Goal: Transaction & Acquisition: Purchase product/service

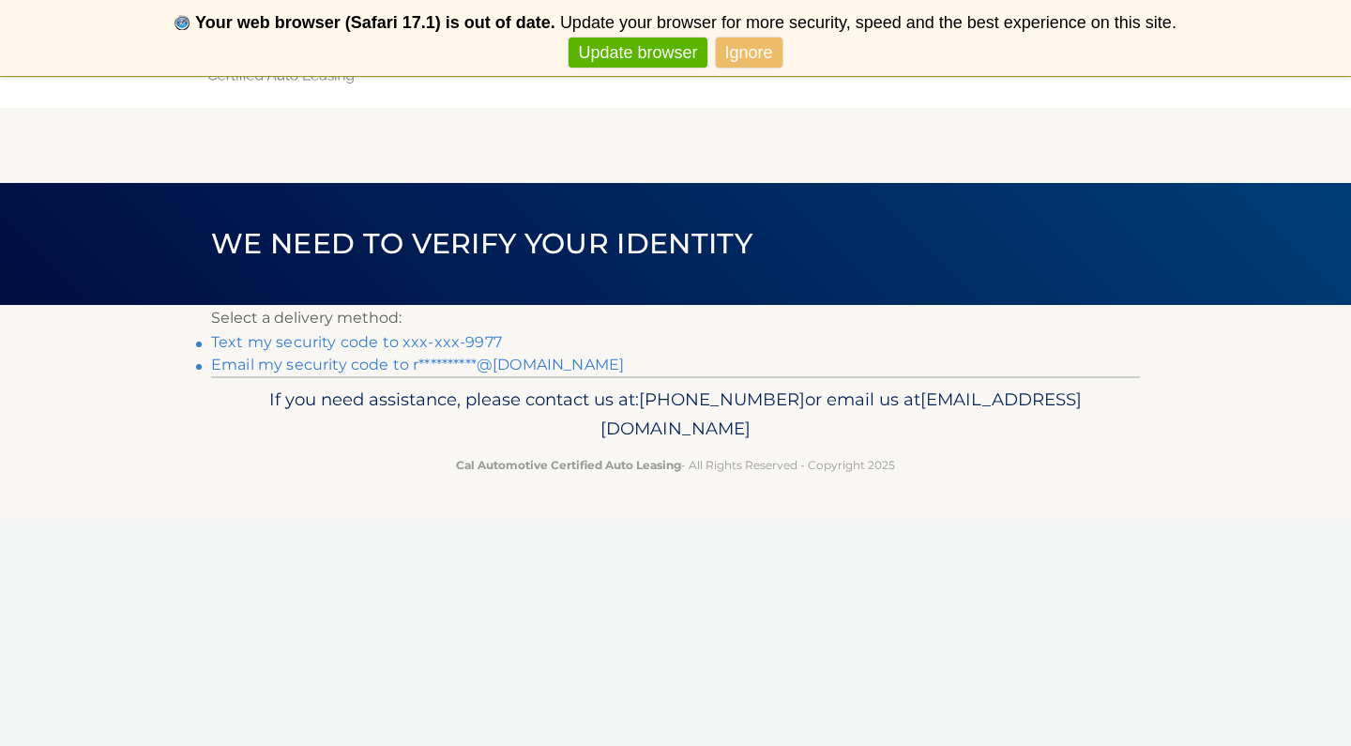
click at [384, 341] on link "Text my security code to xxx-xxx-9977" at bounding box center [356, 342] width 291 height 18
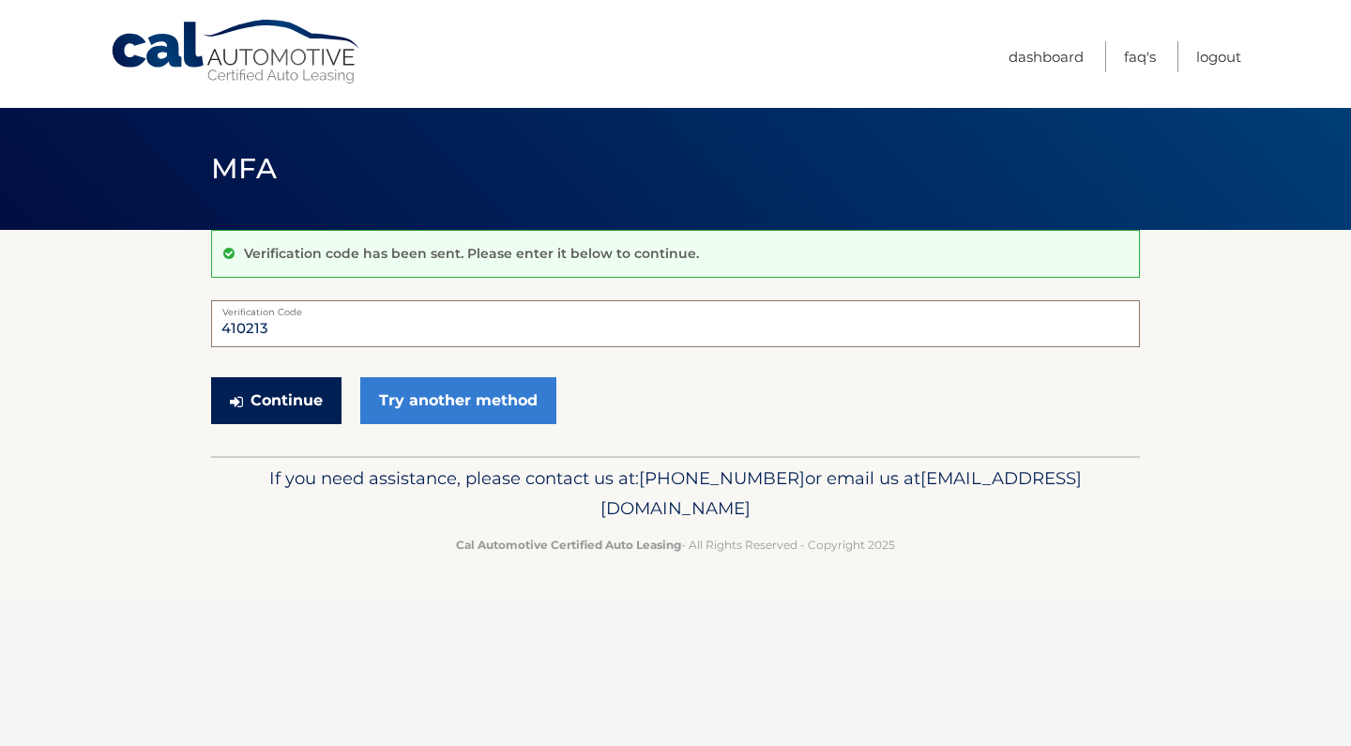
type input "410213"
click at [287, 392] on button "Continue" at bounding box center [276, 400] width 130 height 47
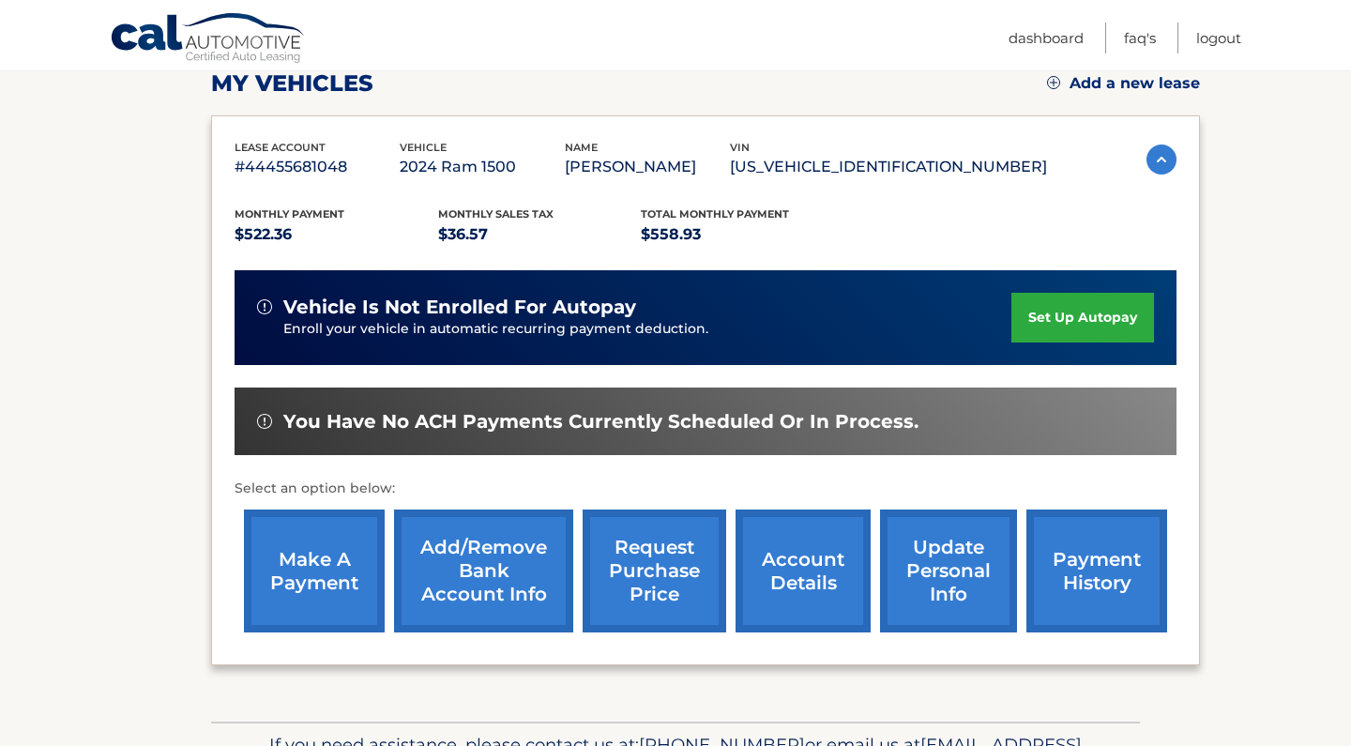
scroll to position [271, 0]
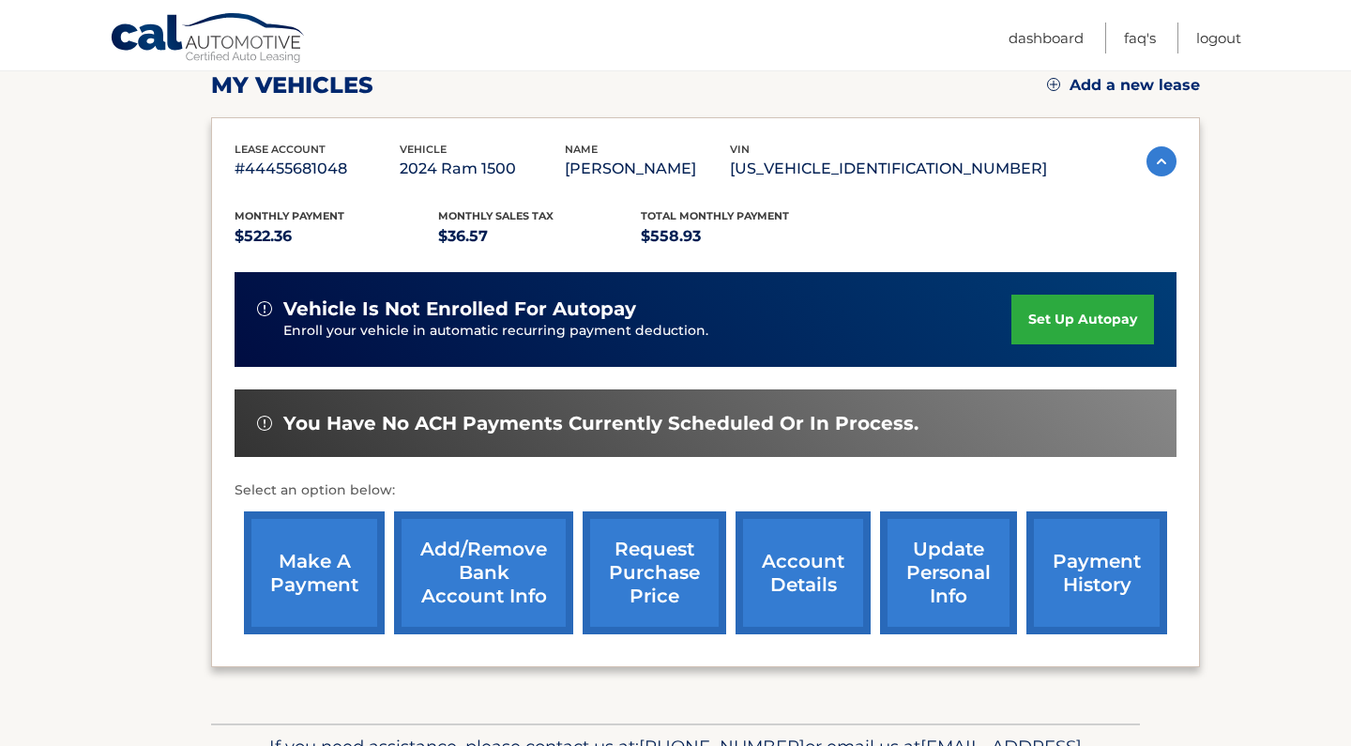
click at [326, 579] on link "make a payment" at bounding box center [314, 572] width 141 height 123
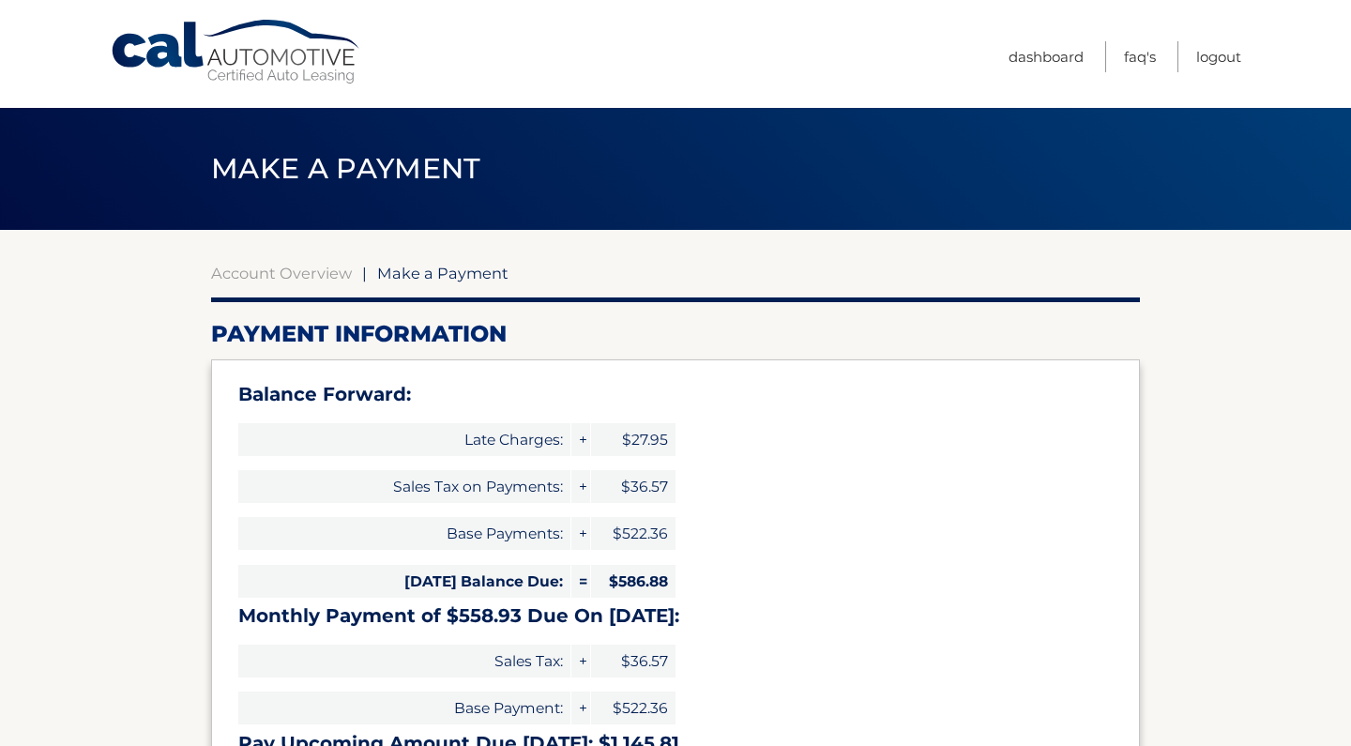
select select "NzVmNTIxN2UtZjI3MC00NTkwLTllMWEtZjc3OTllNDg2OTI3"
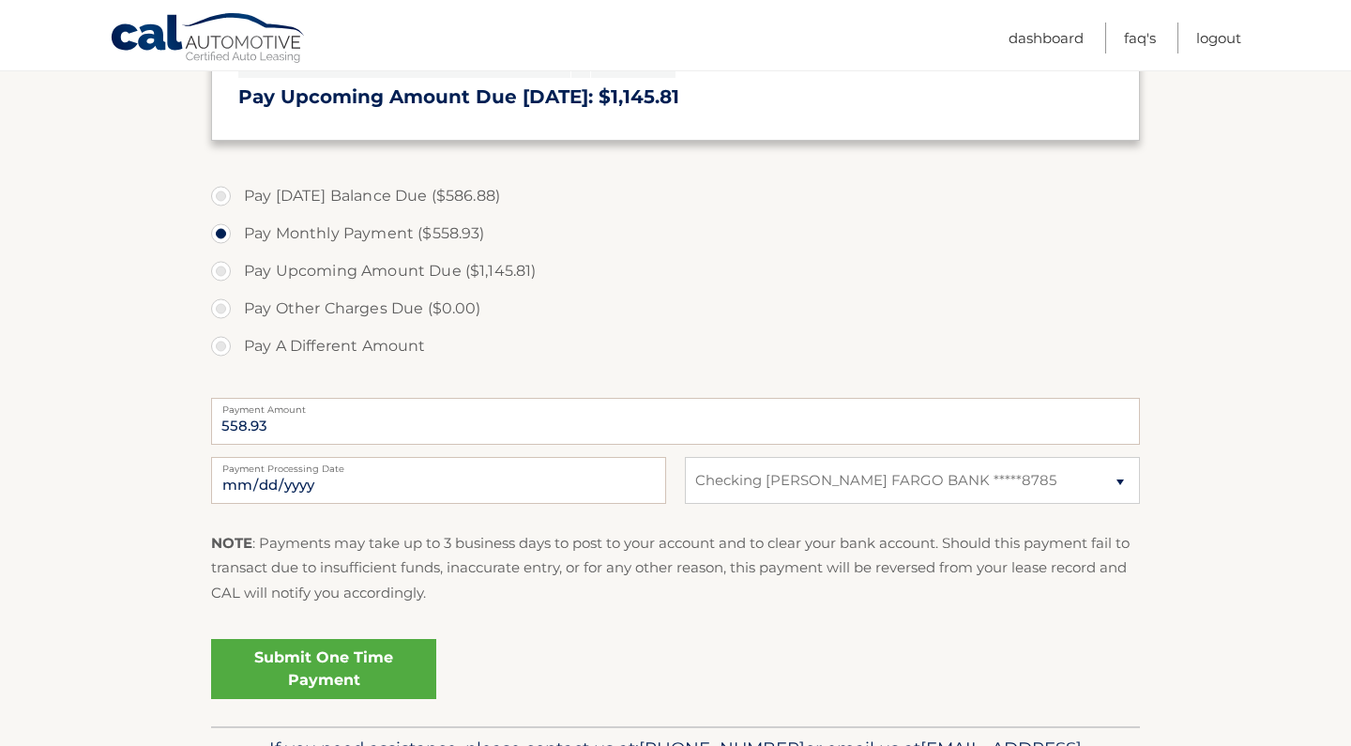
scroll to position [659, 0]
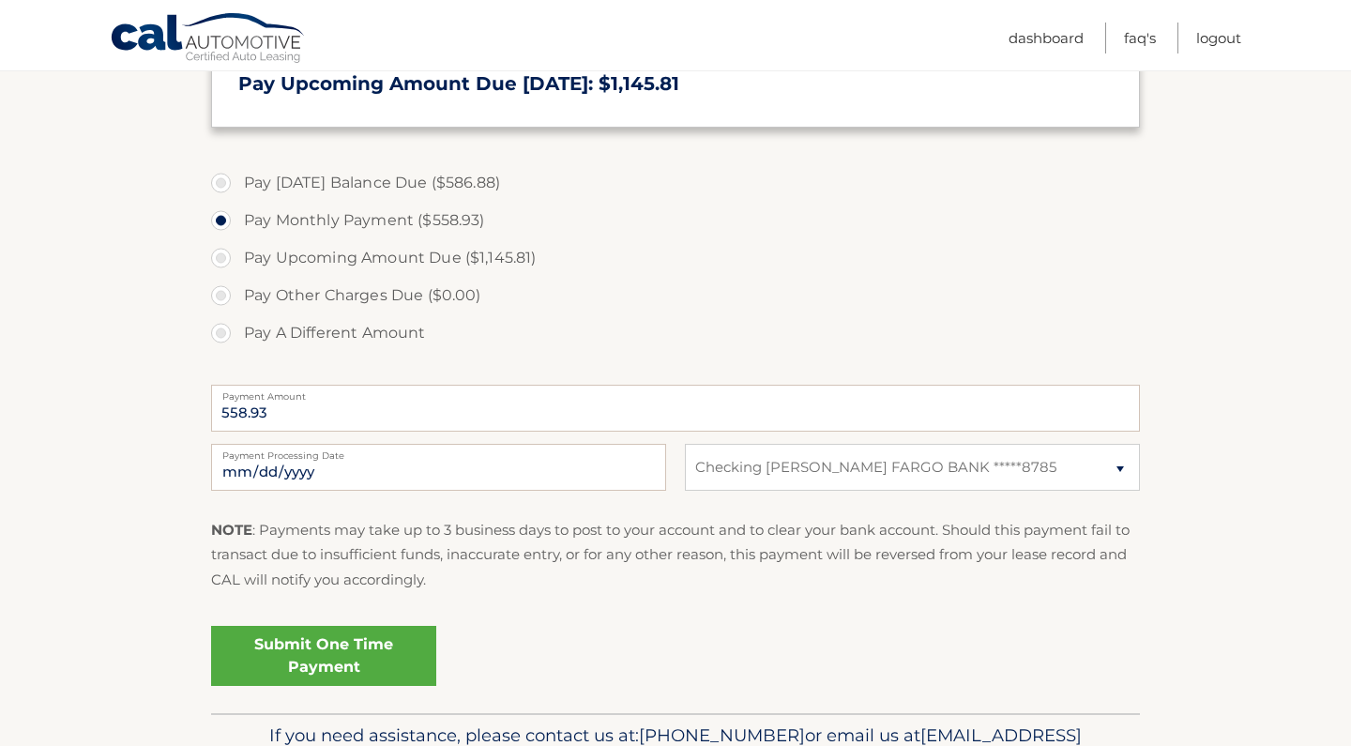
click at [319, 654] on link "Submit One Time Payment" at bounding box center [323, 656] width 225 height 60
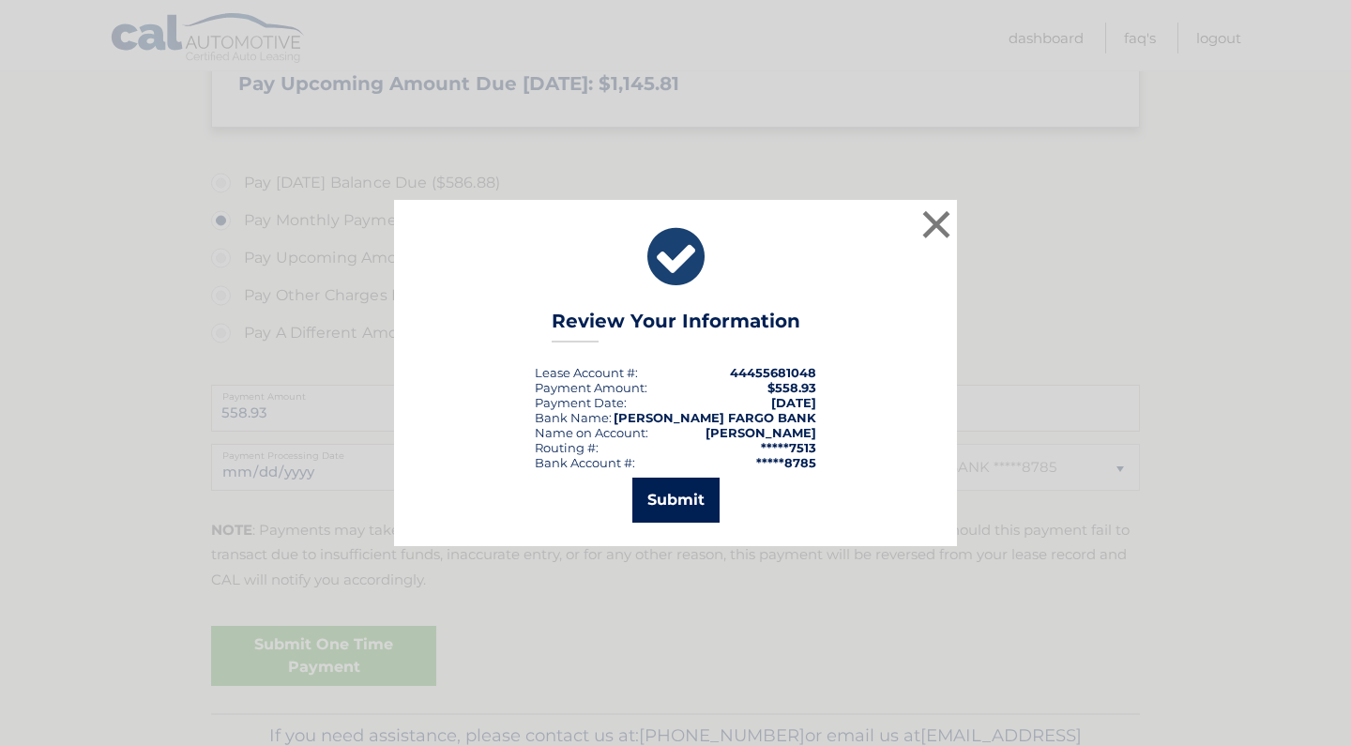
click at [674, 501] on button "Submit" at bounding box center [675, 499] width 87 height 45
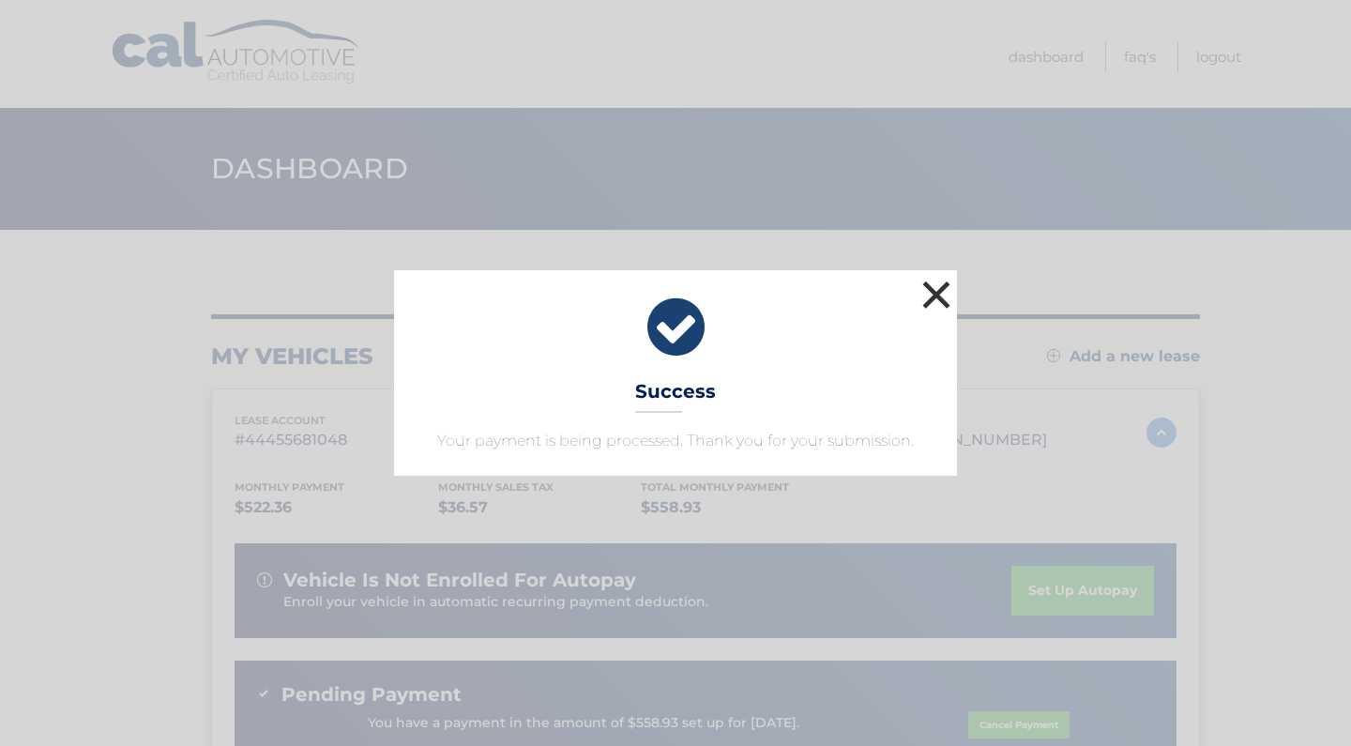
click at [937, 289] on button "×" at bounding box center [936, 295] width 38 height 38
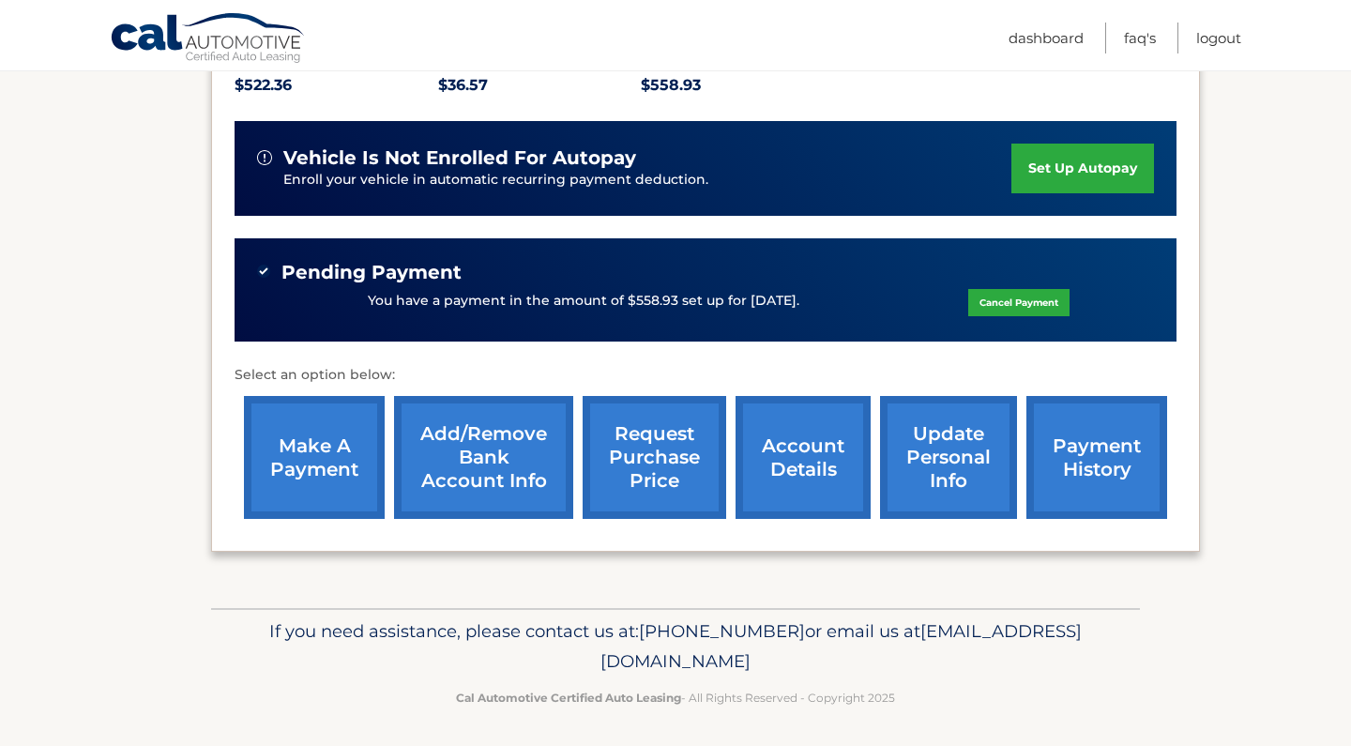
scroll to position [421, 0]
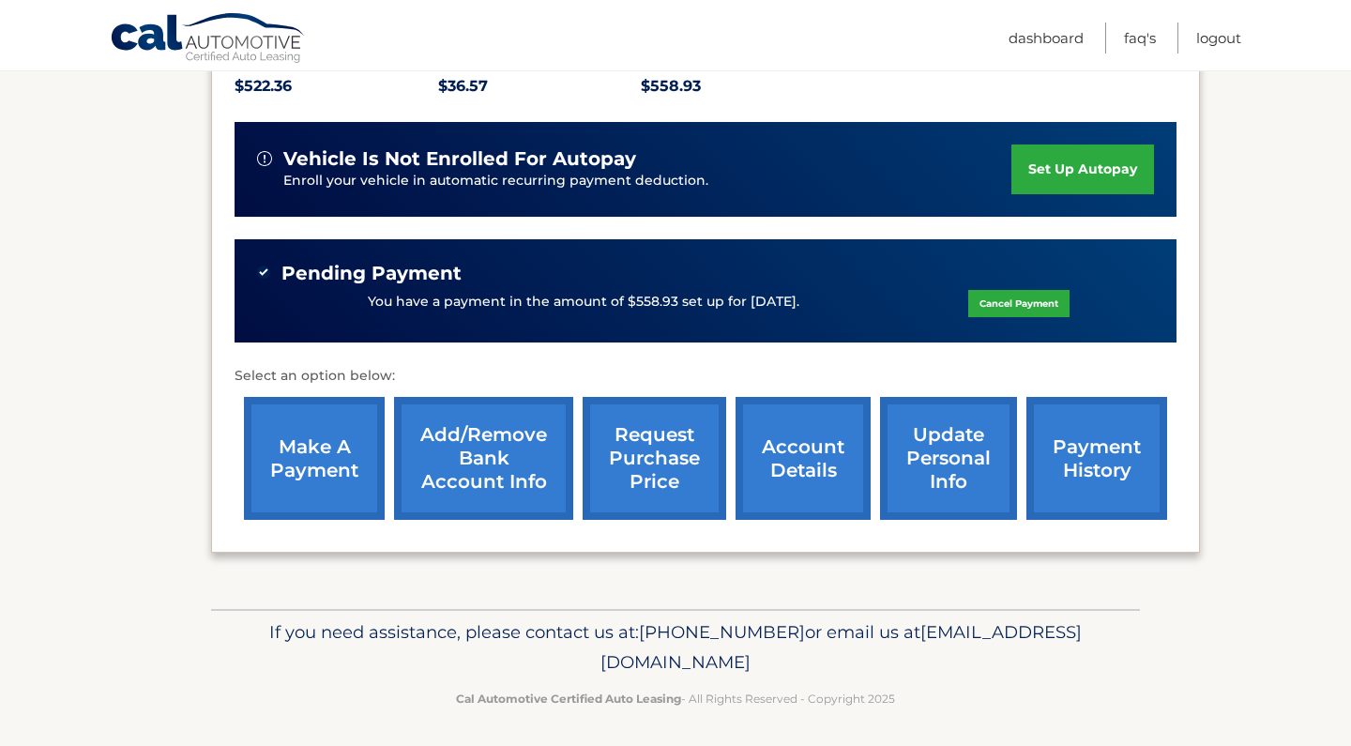
click at [802, 459] on link "account details" at bounding box center [802, 458] width 135 height 123
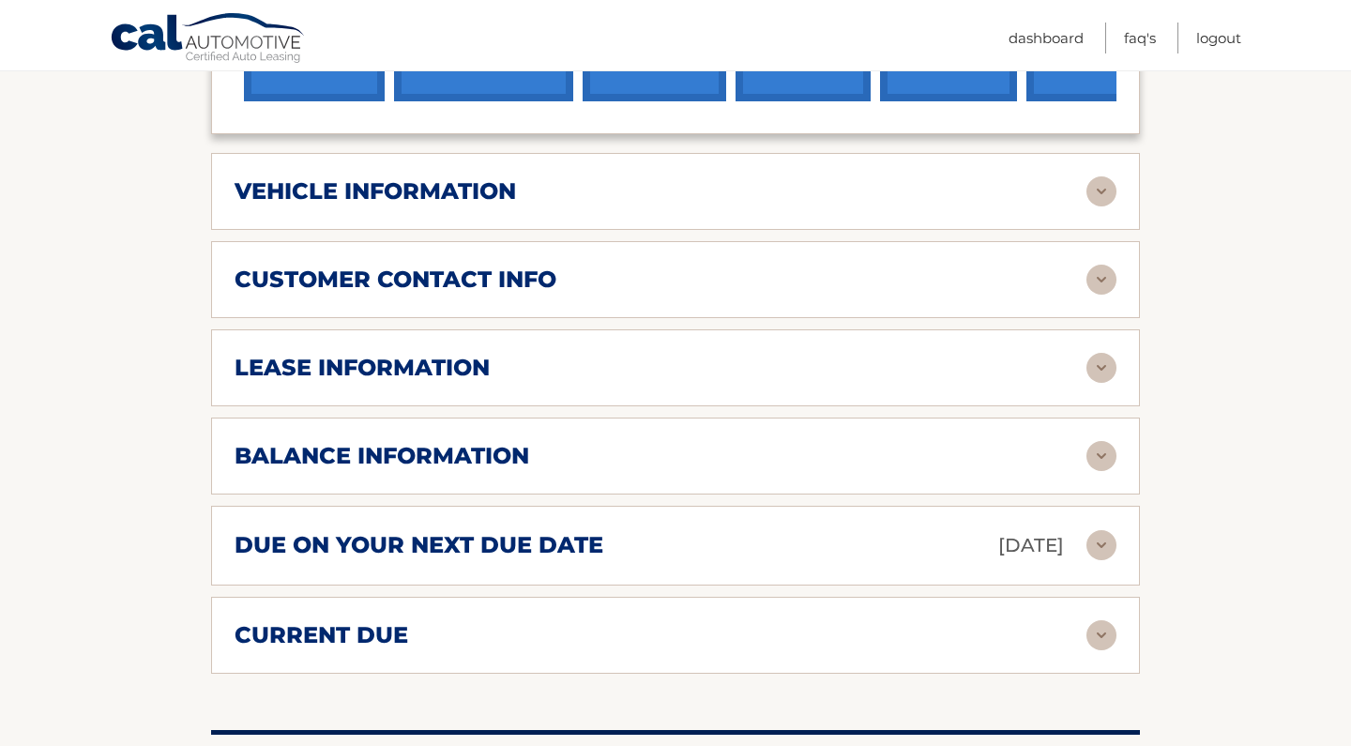
scroll to position [878, 0]
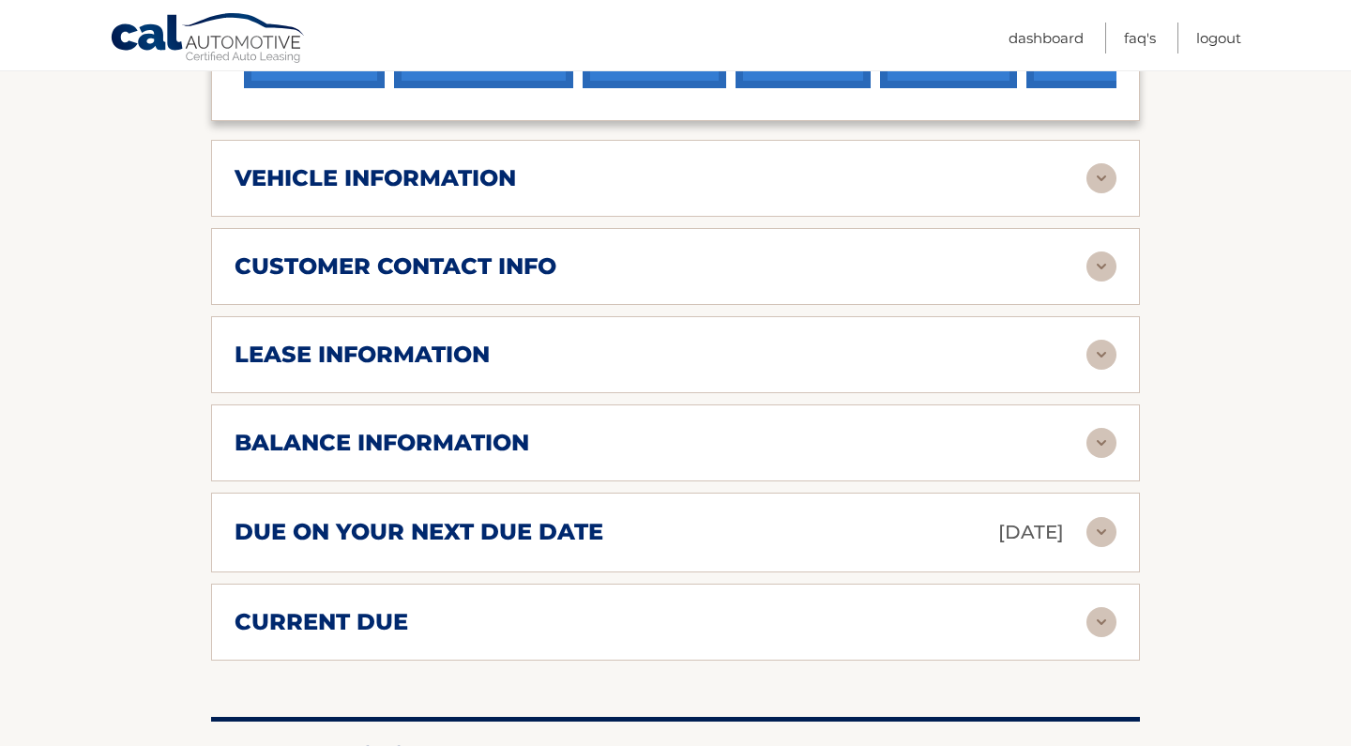
click at [1097, 177] on img at bounding box center [1101, 178] width 30 height 30
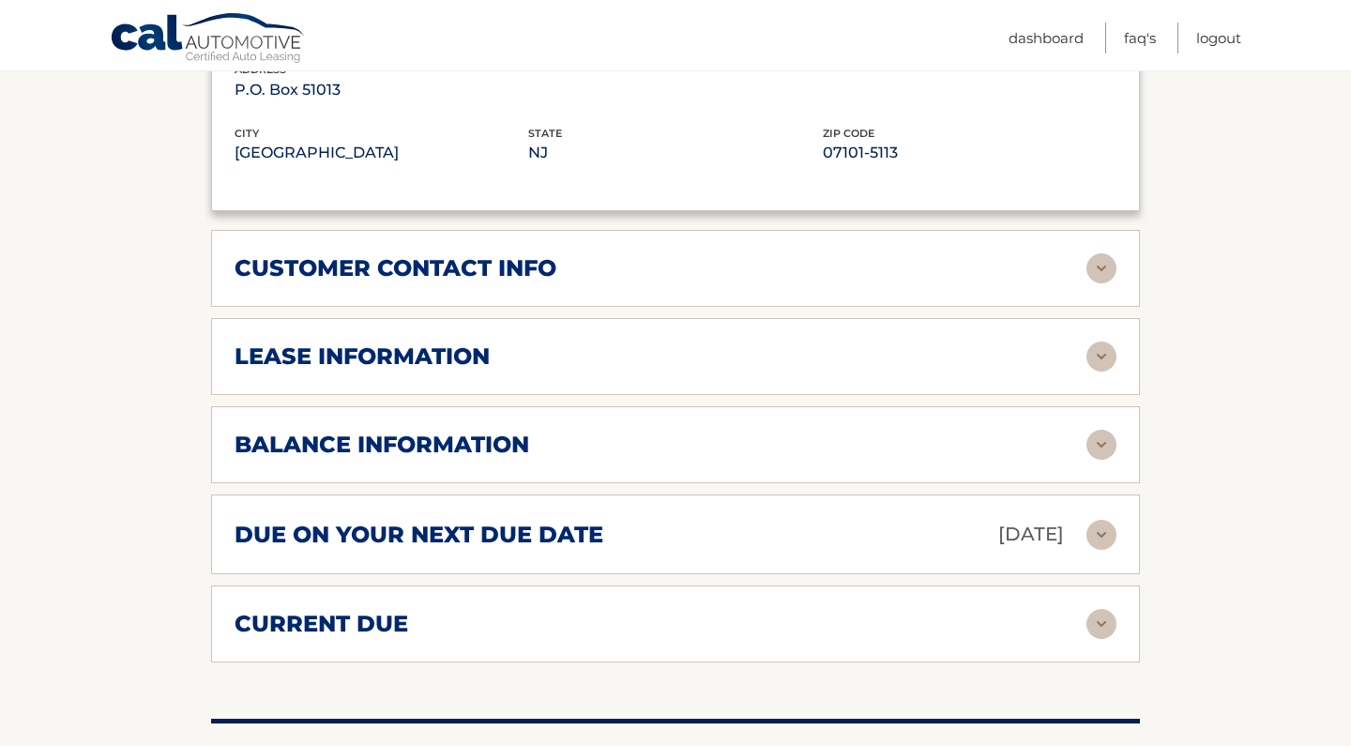
scroll to position [1370, 0]
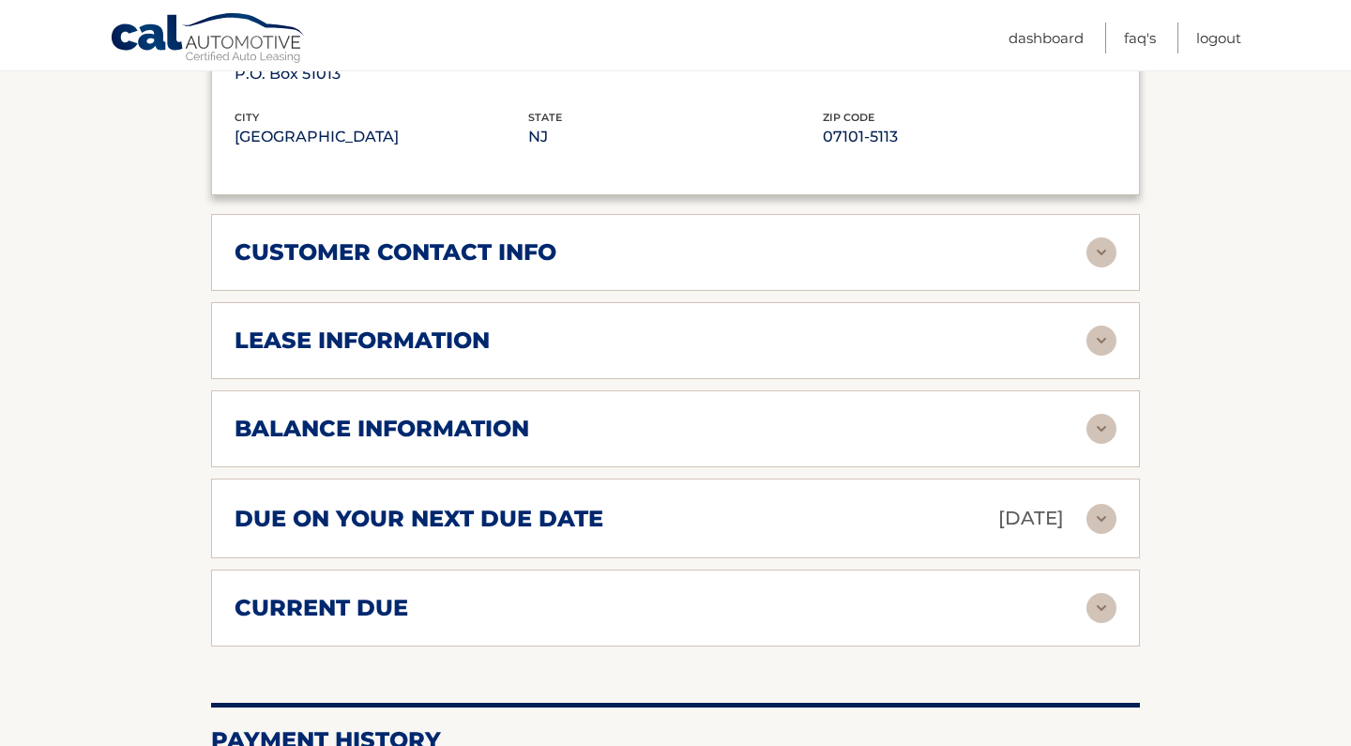
click at [1101, 245] on img at bounding box center [1101, 252] width 30 height 30
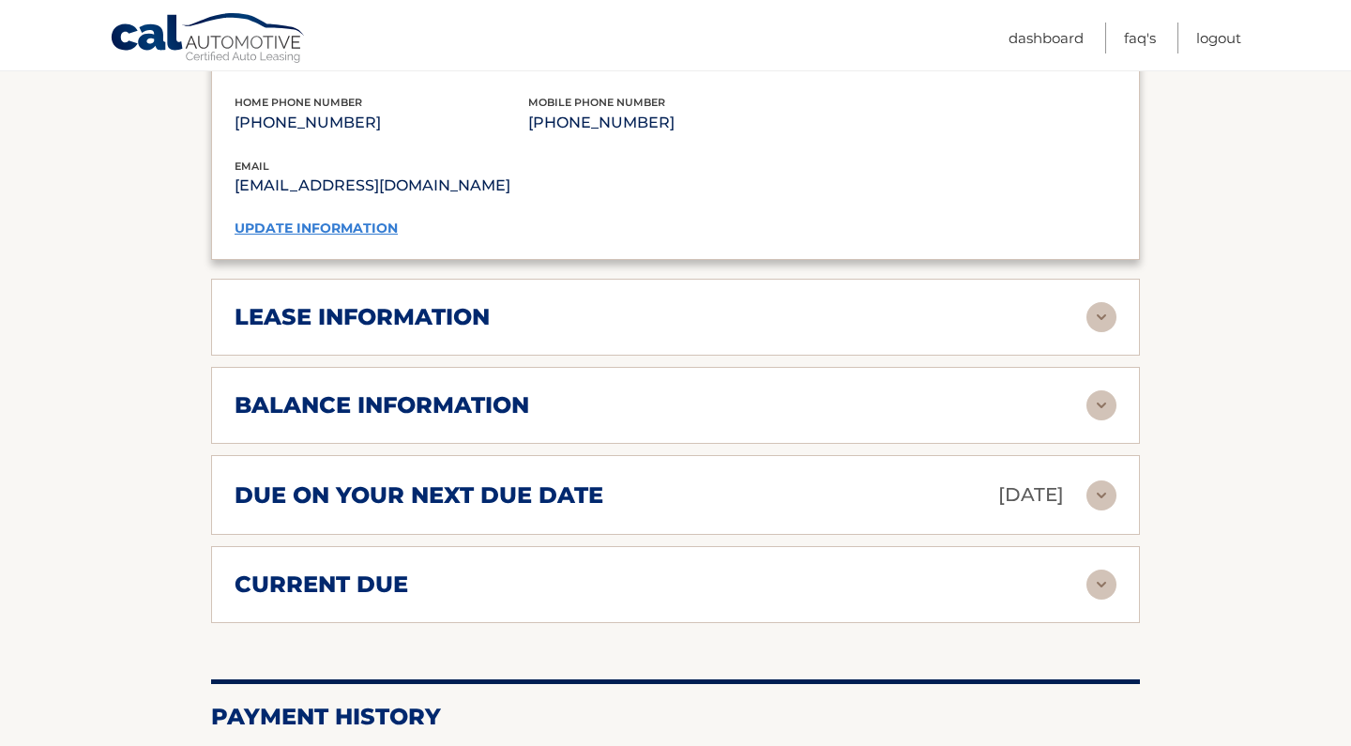
scroll to position [1765, 0]
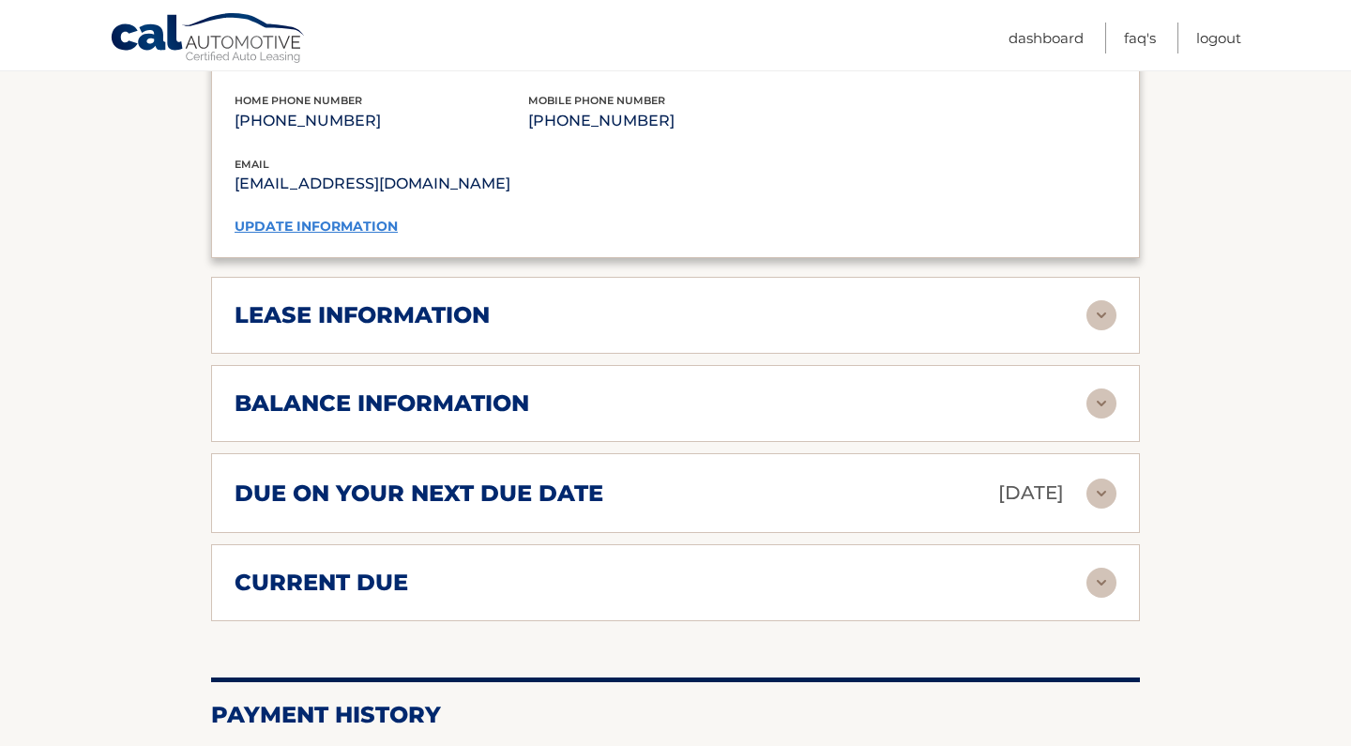
click at [1102, 303] on img at bounding box center [1101, 315] width 30 height 30
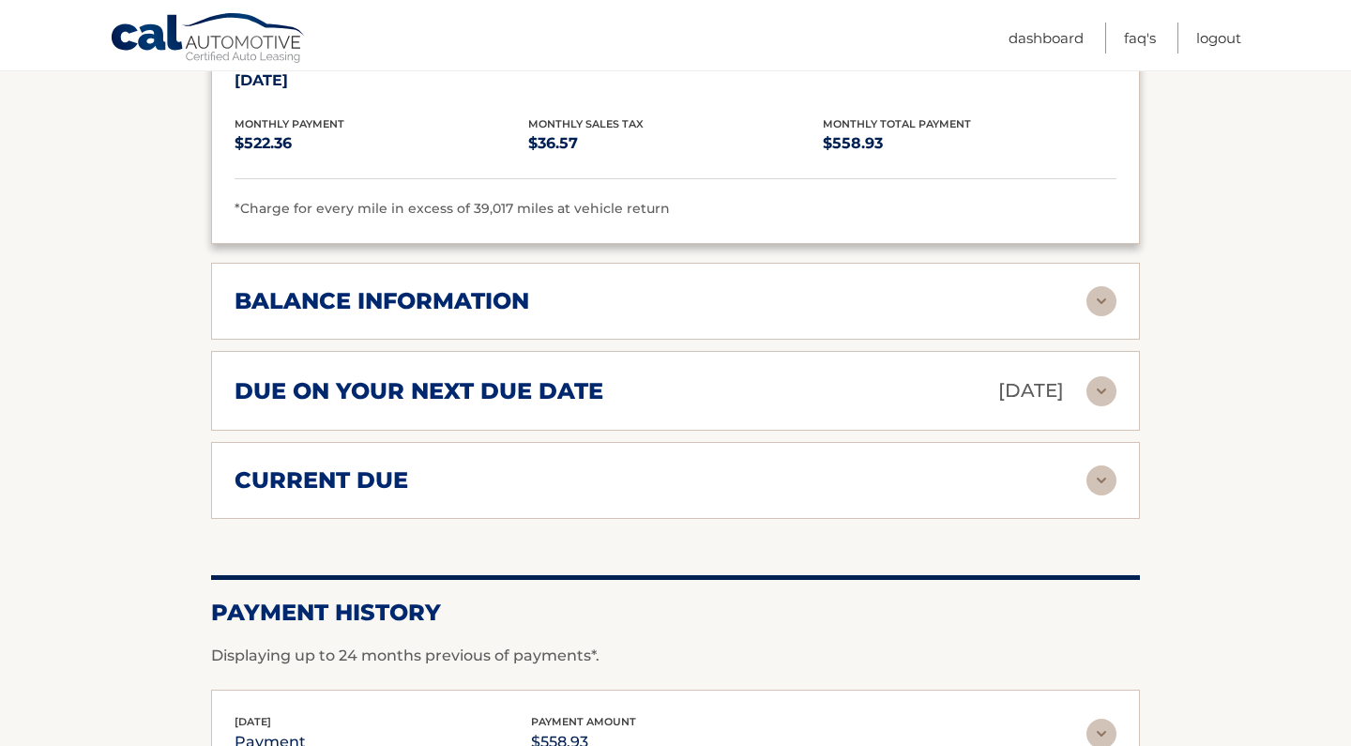
scroll to position [2210, 0]
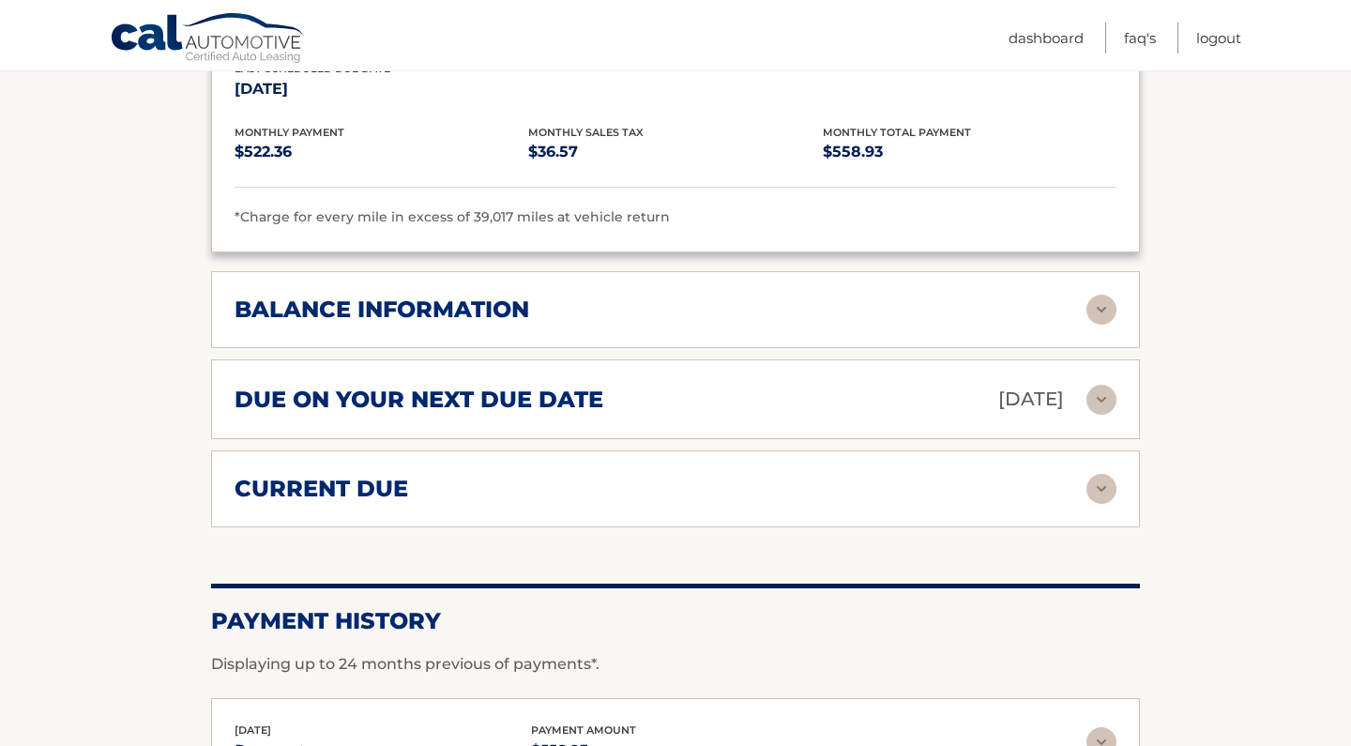
click at [1098, 300] on img at bounding box center [1101, 310] width 30 height 30
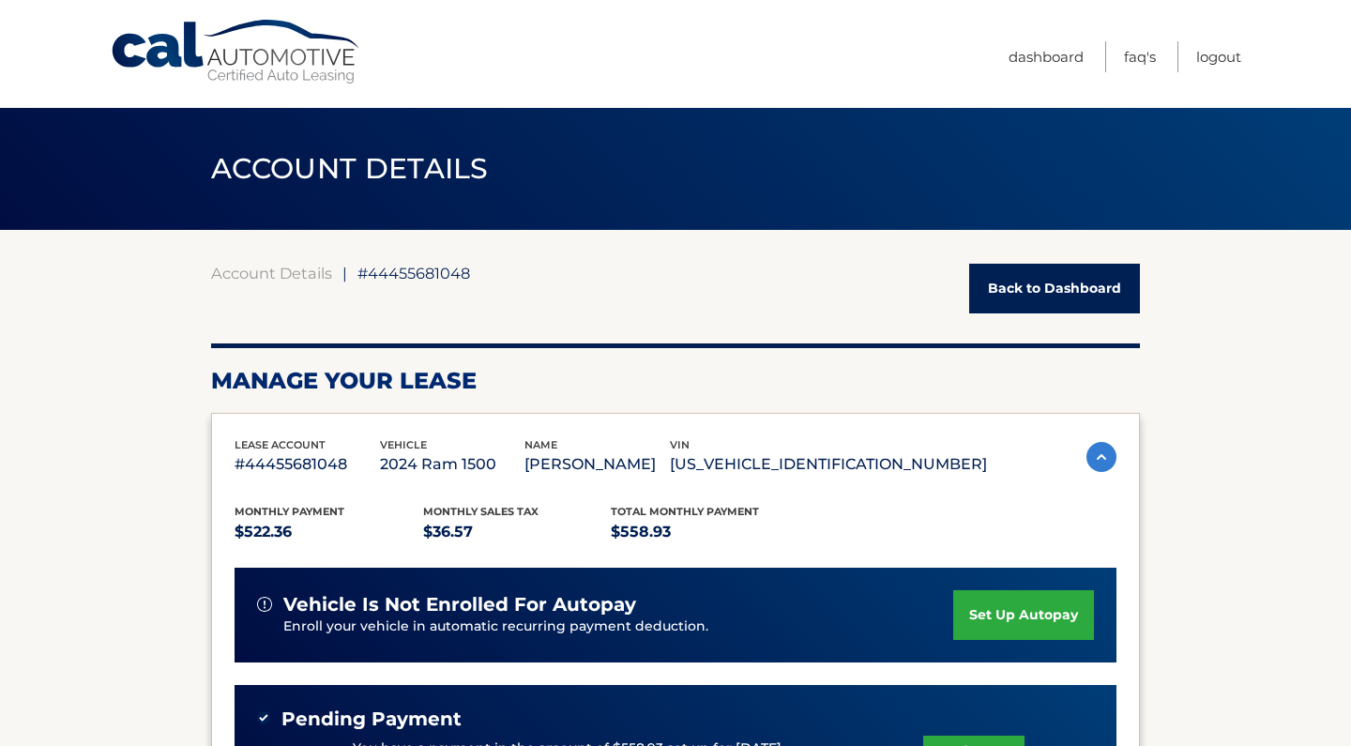
scroll to position [0, 0]
click at [1219, 61] on link "Logout" at bounding box center [1218, 56] width 45 height 31
